Goal: Information Seeking & Learning: Learn about a topic

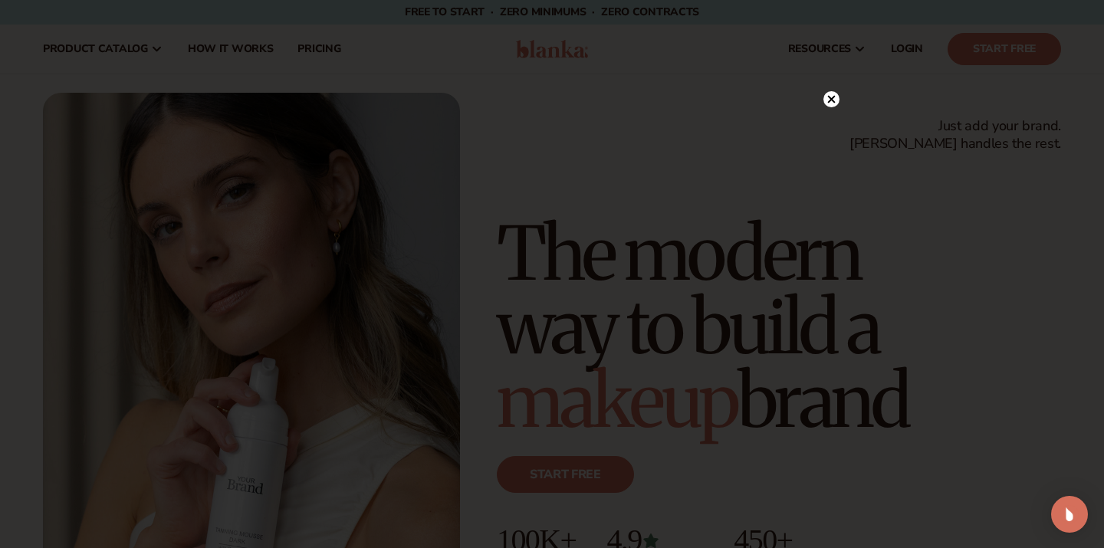
click at [832, 105] on circle at bounding box center [831, 99] width 16 height 16
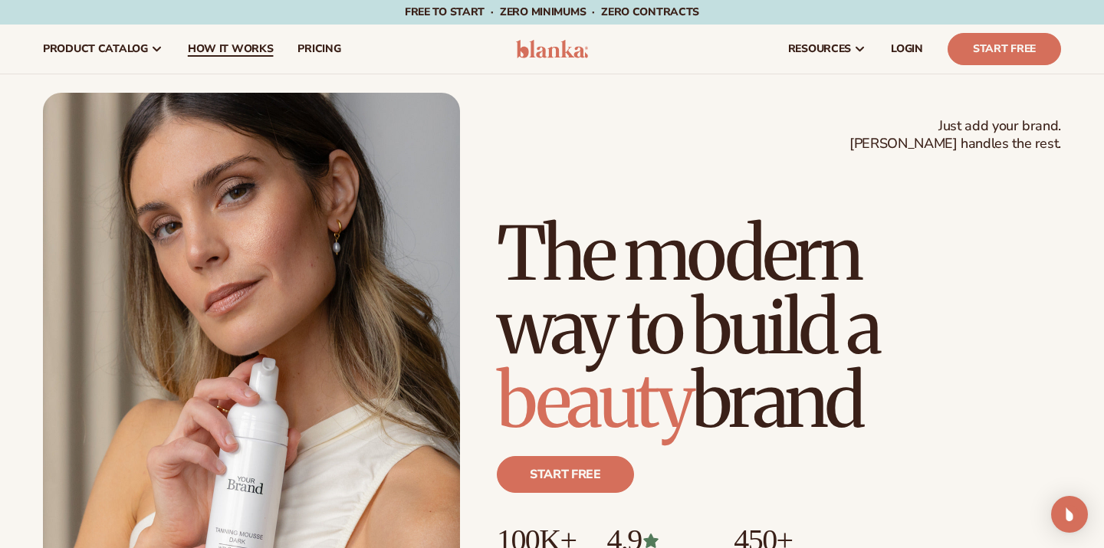
click at [255, 54] on span "How It Works" at bounding box center [231, 49] width 86 height 12
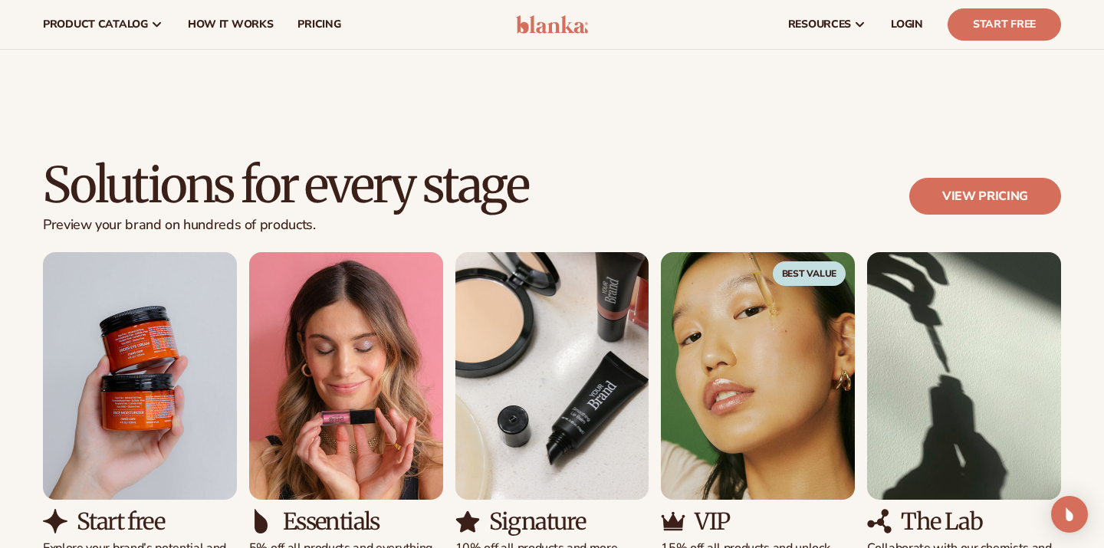
scroll to position [787, 0]
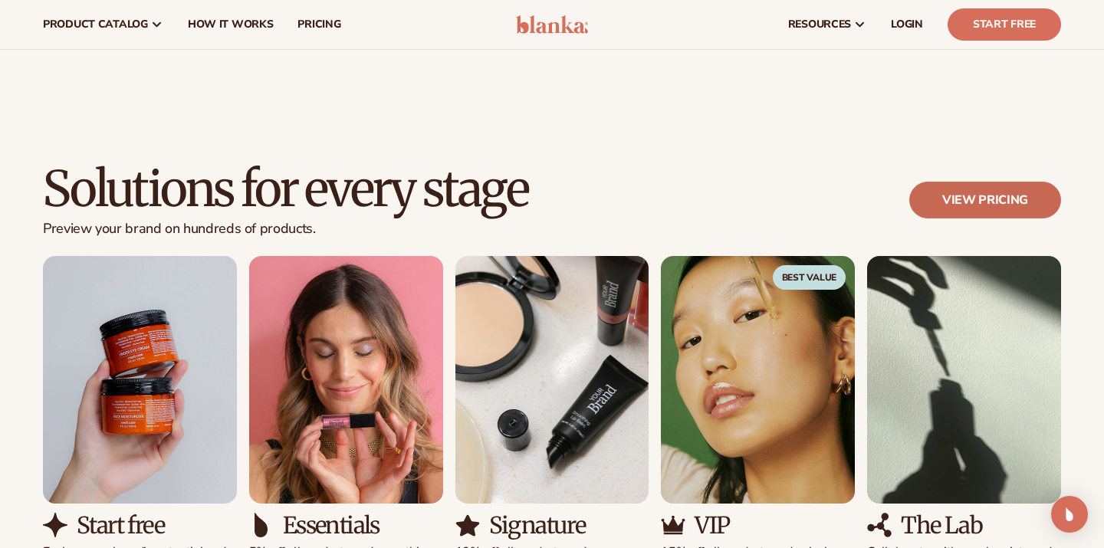
click at [935, 200] on link "View pricing" at bounding box center [985, 200] width 152 height 37
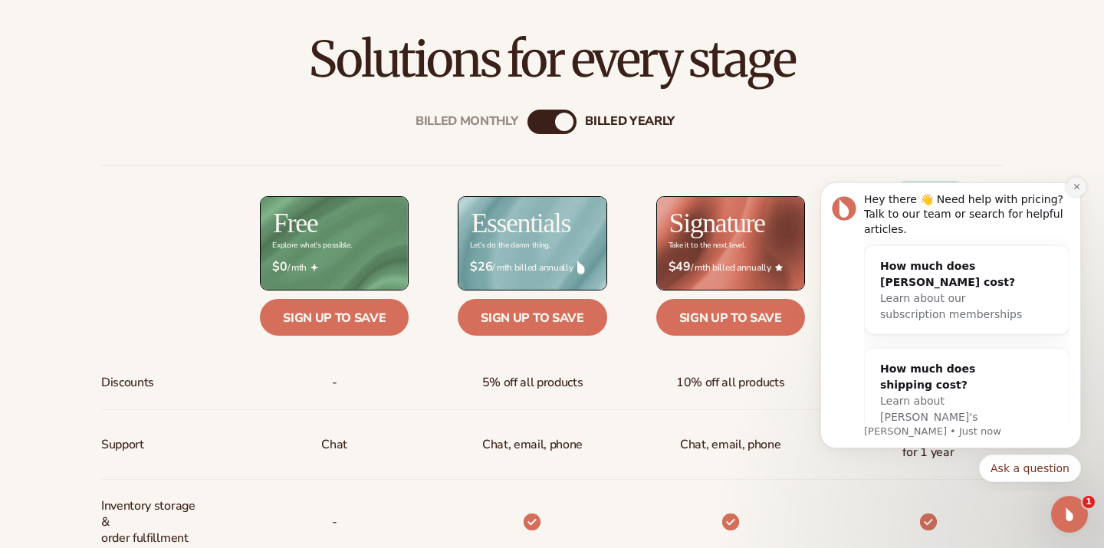
click at [1076, 186] on icon "Dismiss notification" at bounding box center [1075, 186] width 5 height 5
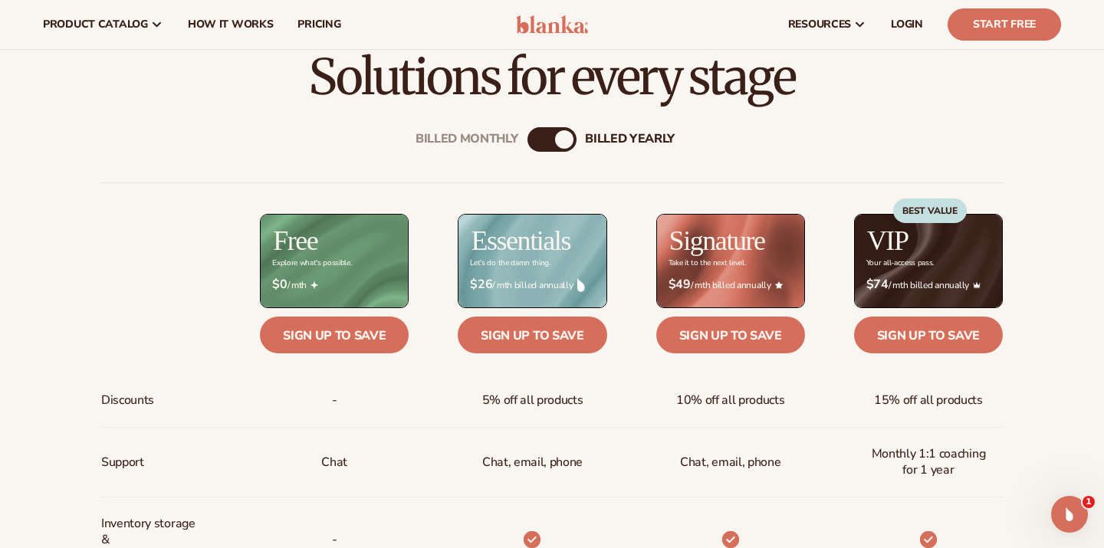
scroll to position [457, 0]
